Goal: Information Seeking & Learning: Learn about a topic

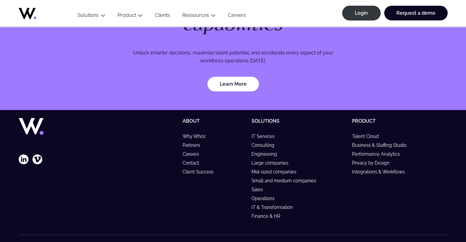
scroll to position [1810, 0]
click at [201, 134] on link "Why Whoz" at bounding box center [196, 136] width 29 height 5
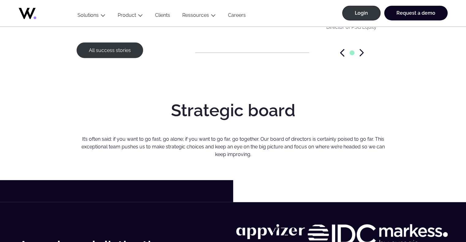
scroll to position [1502, 0]
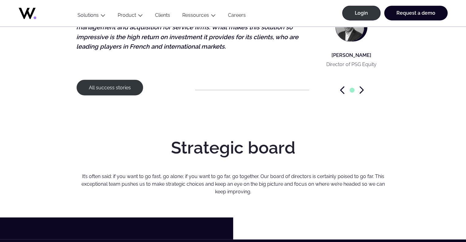
click at [362, 87] on icon "Next slide" at bounding box center [361, 90] width 3 height 6
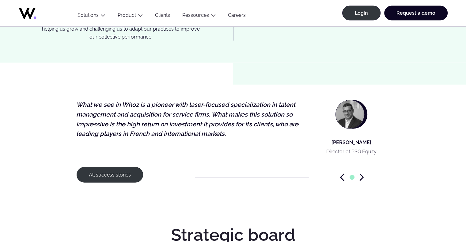
scroll to position [1410, 0]
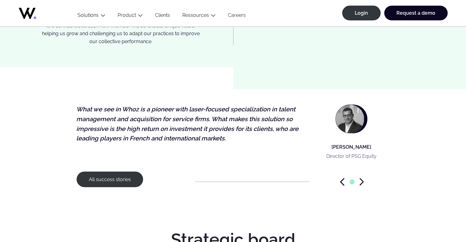
click at [363, 179] on icon "Next slide" at bounding box center [361, 182] width 3 height 6
click at [358, 178] on div at bounding box center [352, 182] width 76 height 8
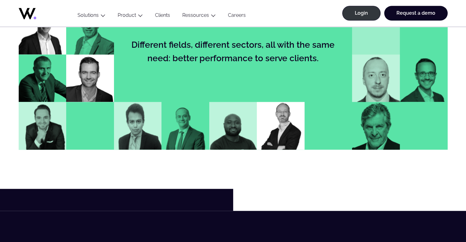
scroll to position [705, 0]
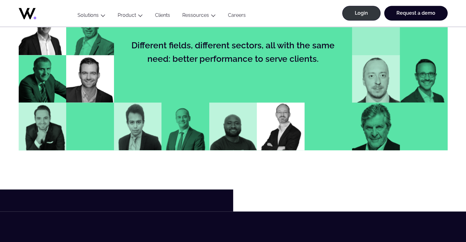
drag, startPoint x: 150, startPoint y: 126, endPoint x: 146, endPoint y: 129, distance: 4.8
click at [150, 126] on img at bounding box center [138, 127] width 48 height 48
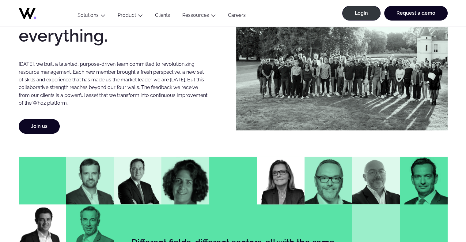
scroll to position [490, 0]
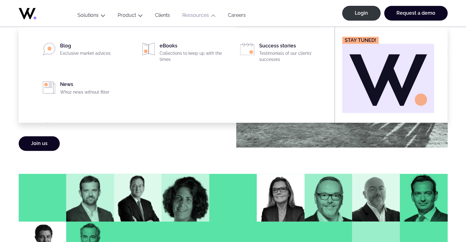
click at [199, 14] on link "Ressources" at bounding box center [195, 15] width 27 height 6
